Goal: Navigation & Orientation: Find specific page/section

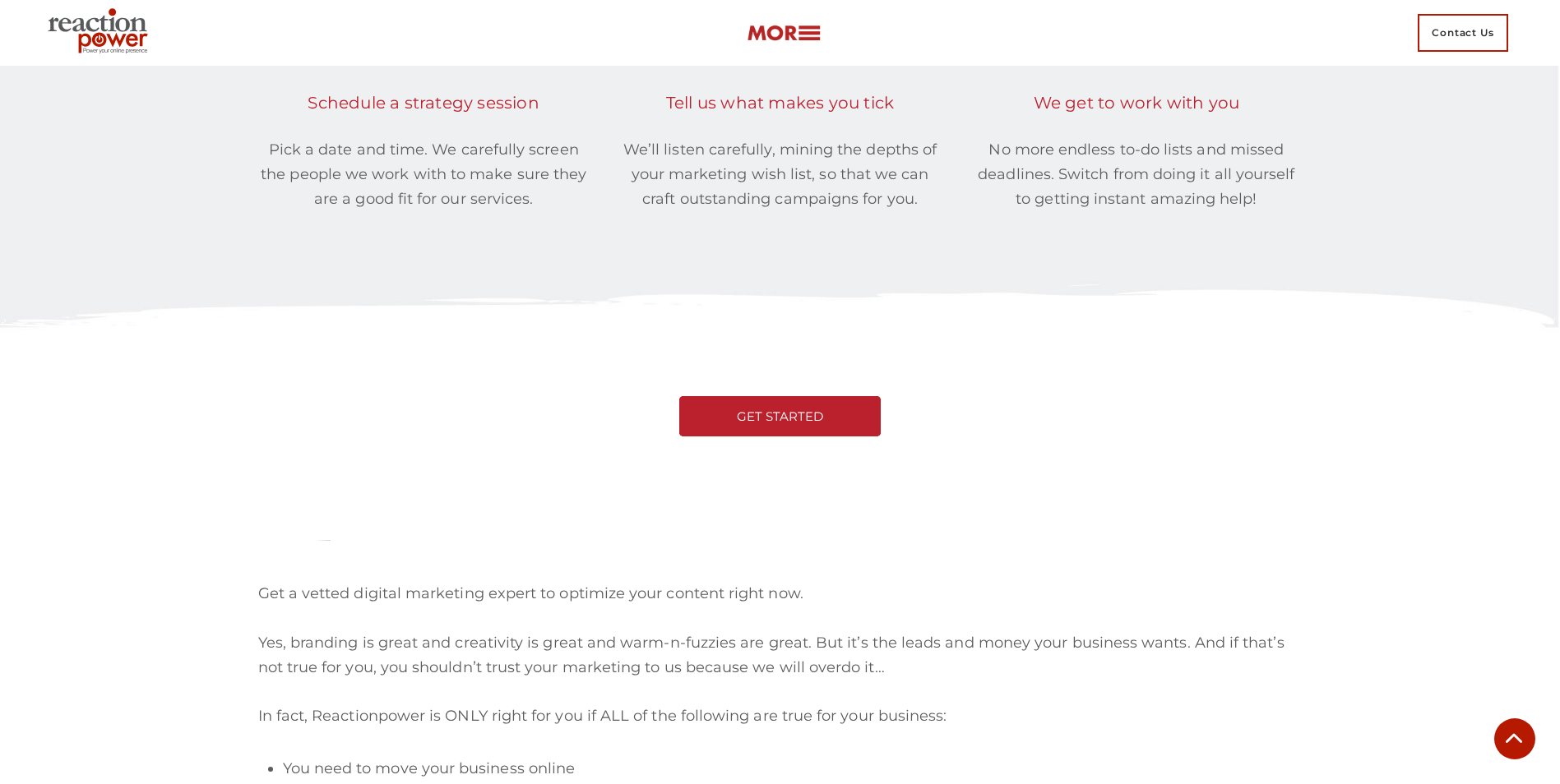
scroll to position [3506, 0]
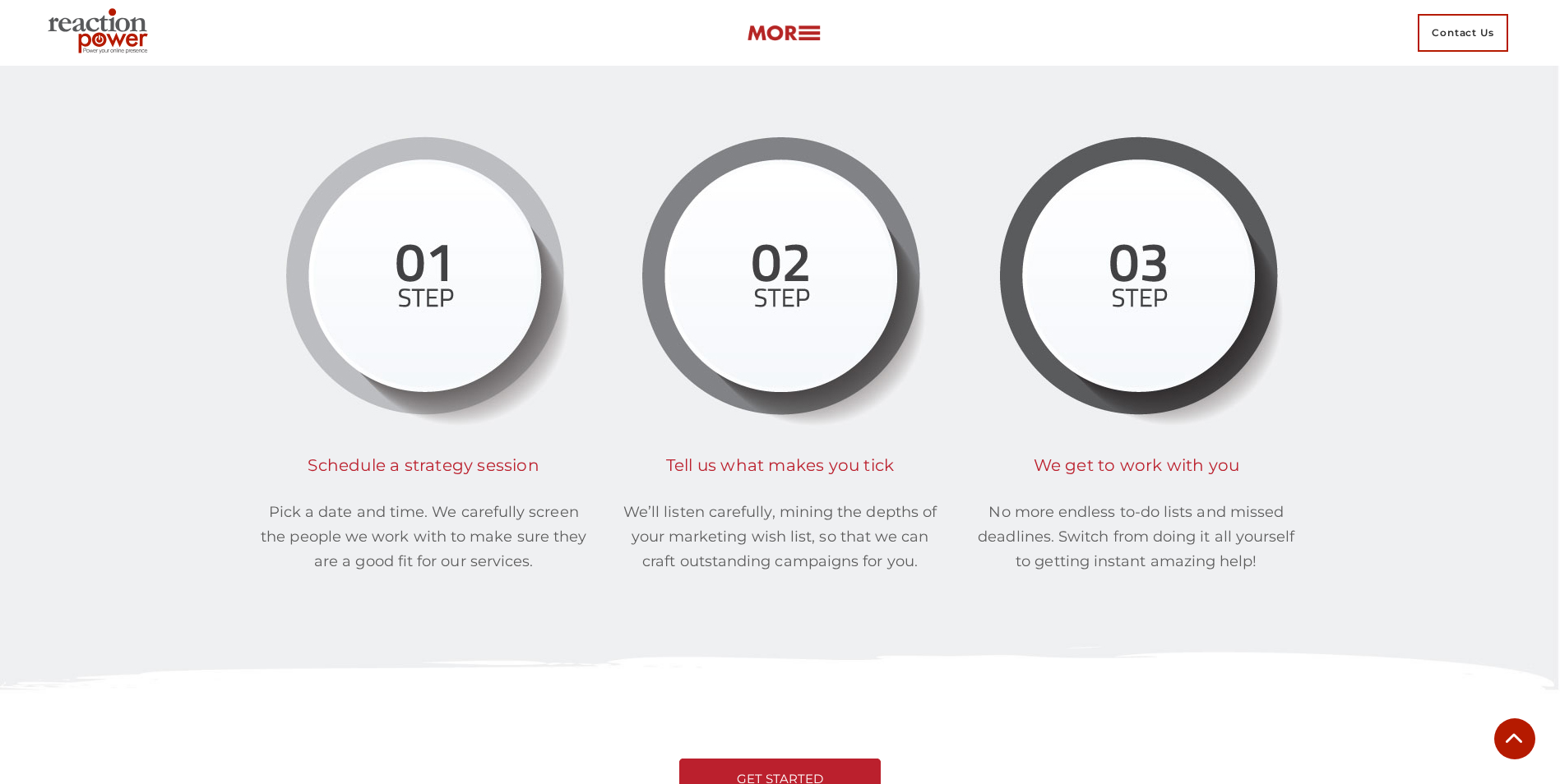
click at [120, 31] on img at bounding box center [100, 33] width 120 height 59
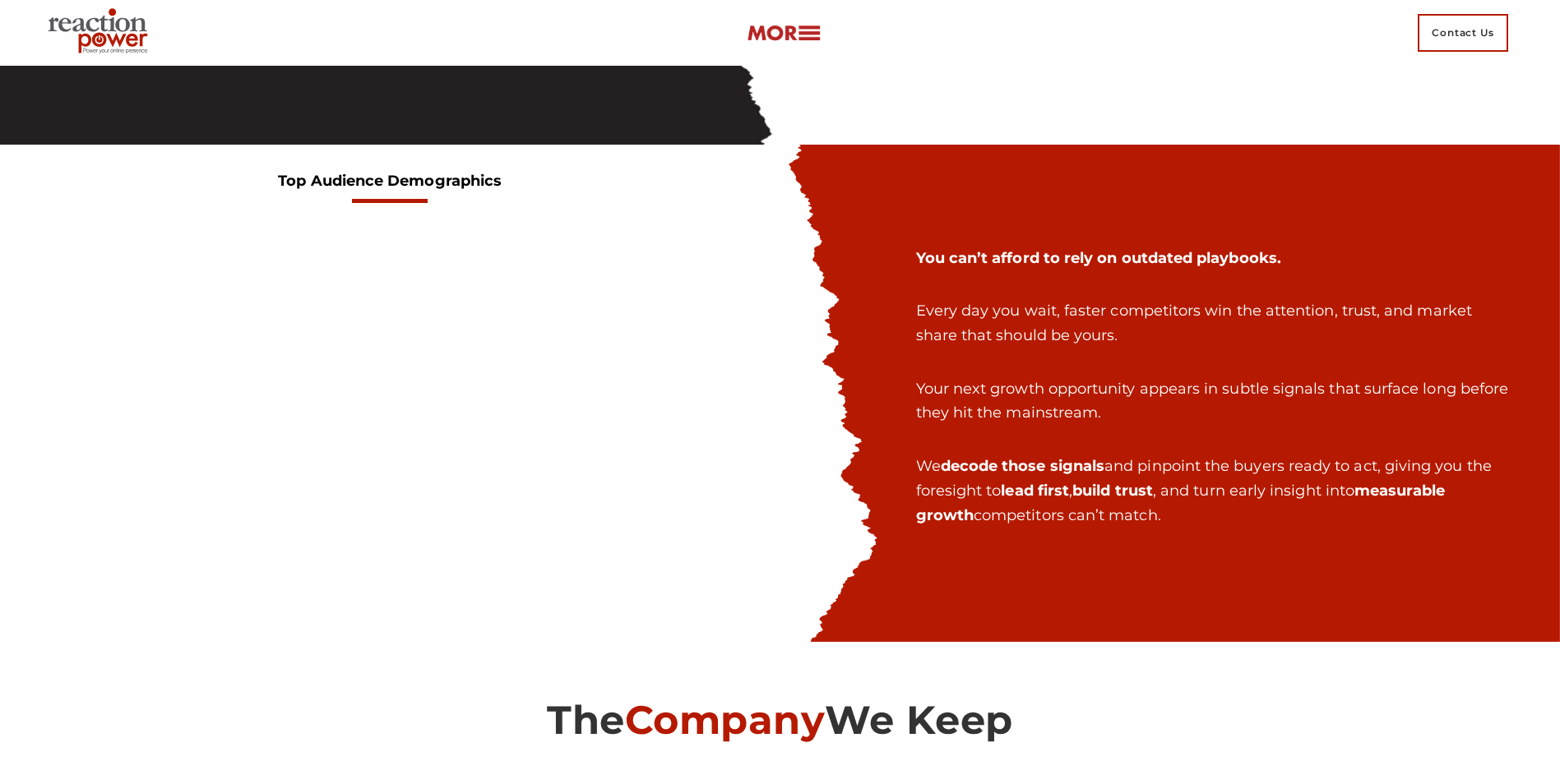
scroll to position [10969, 0]
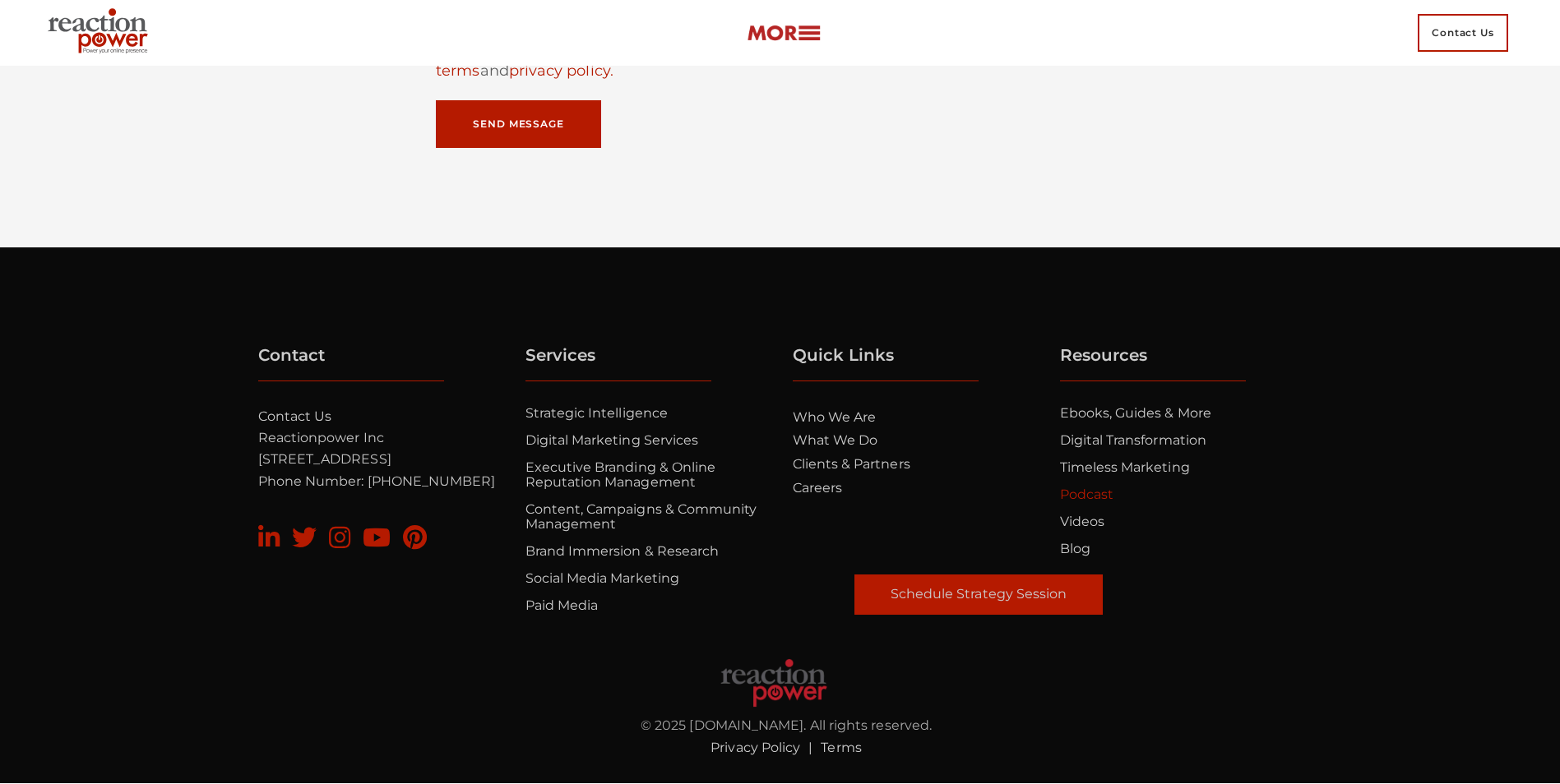
click at [1084, 494] on link "Podcast" at bounding box center [1086, 494] width 53 height 16
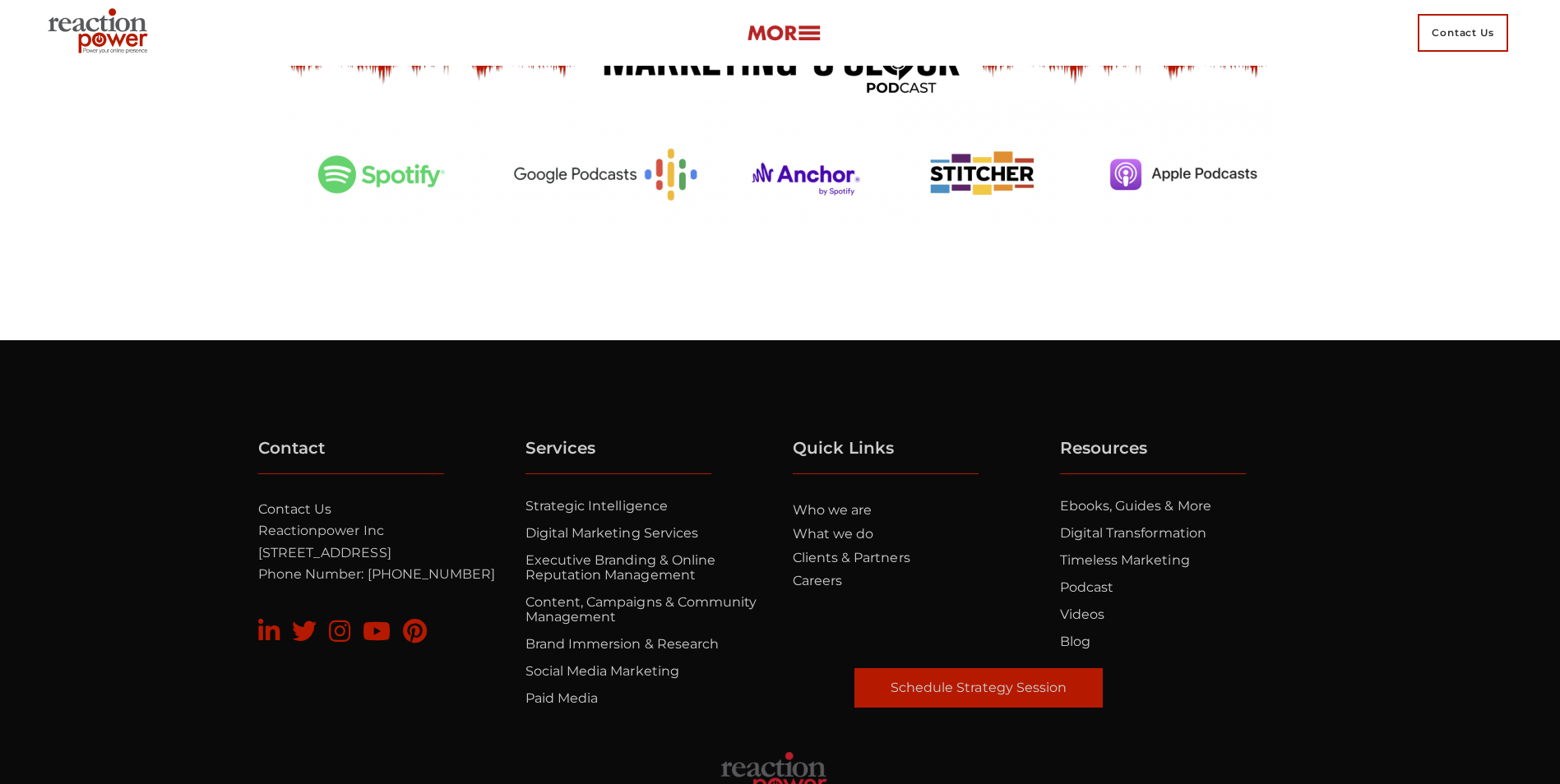
scroll to position [4568, 0]
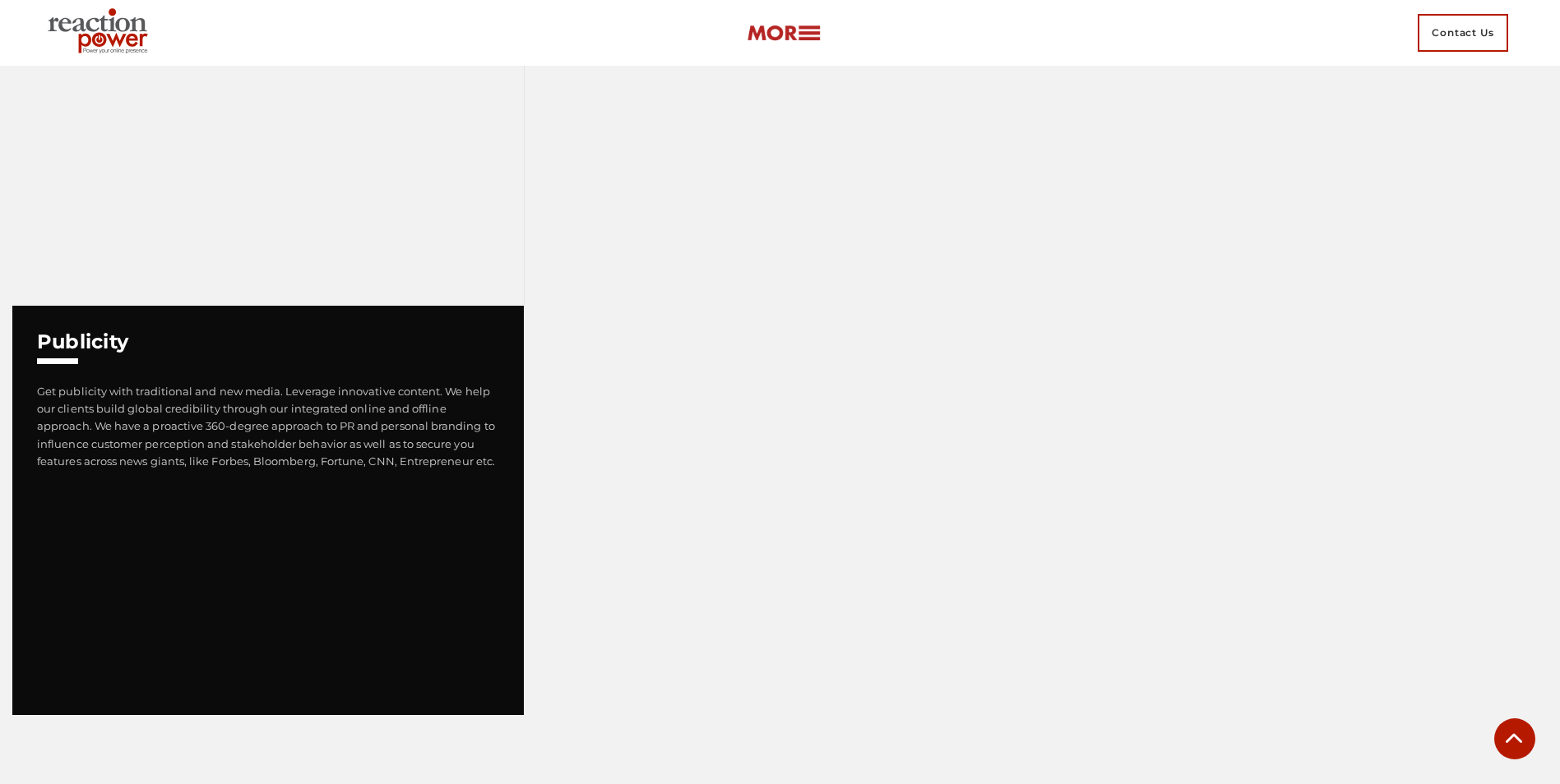
scroll to position [5196, 0]
